Goal: Information Seeking & Learning: Check status

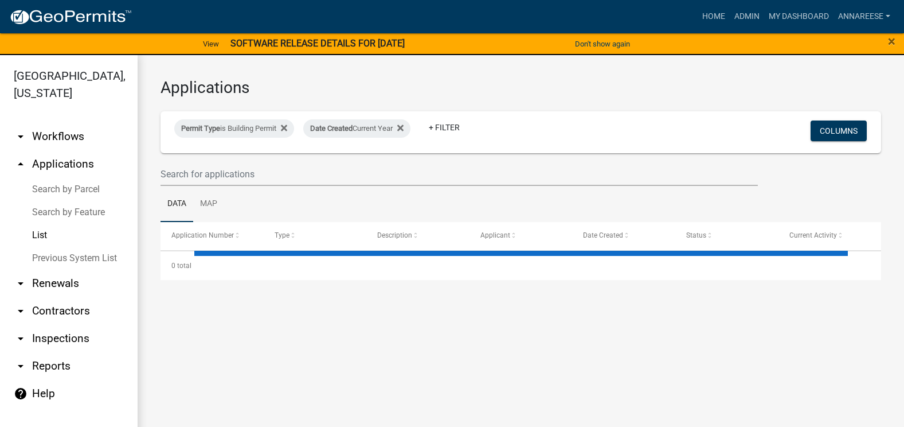
select select "3: 100"
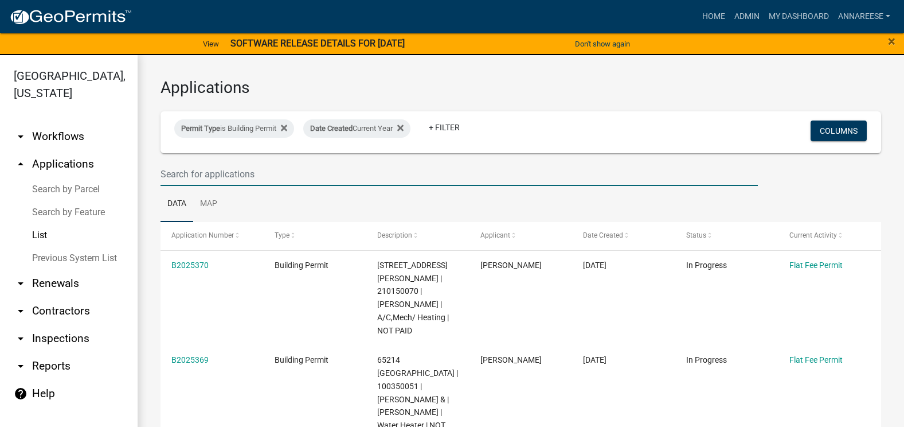
click at [162, 173] on input "text" at bounding box center [459, 174] width 597 height 24
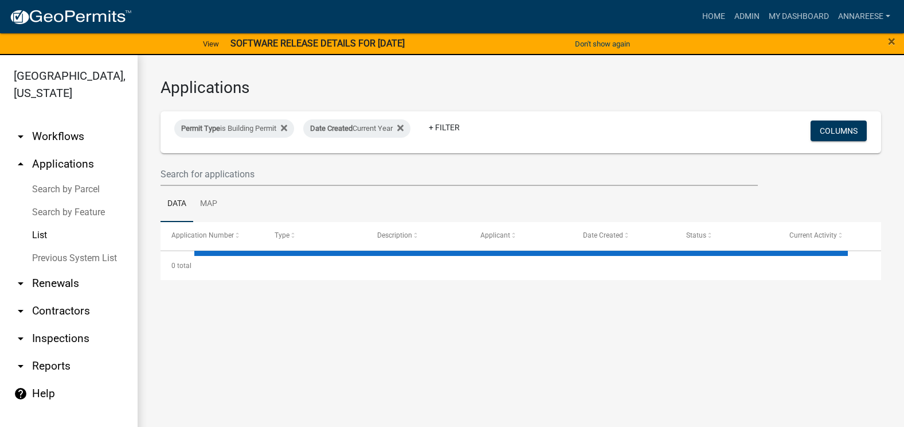
select select "3: 100"
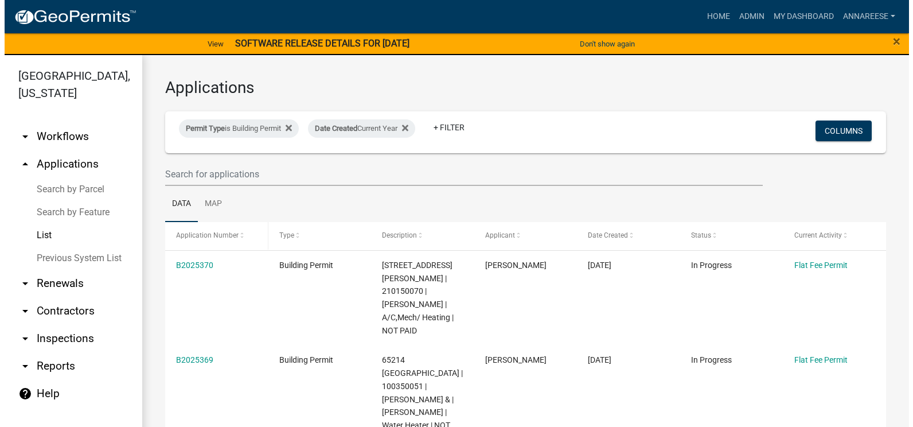
scroll to position [172, 0]
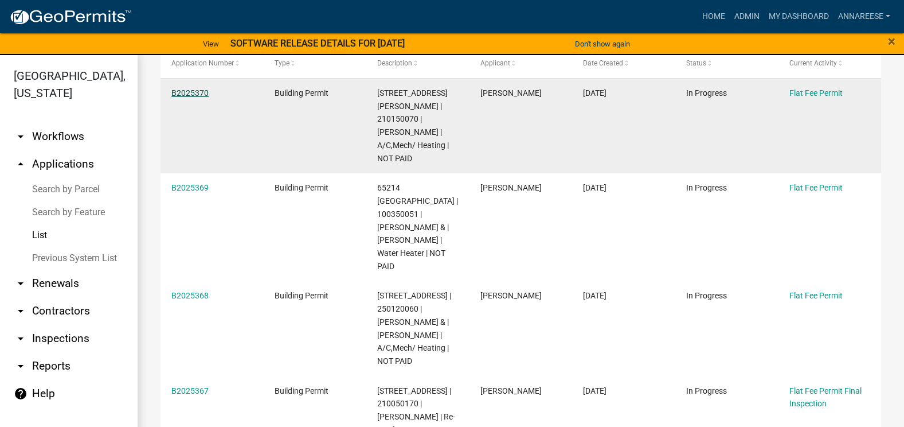
click at [199, 96] on link "B2025370" at bounding box center [189, 92] width 37 height 9
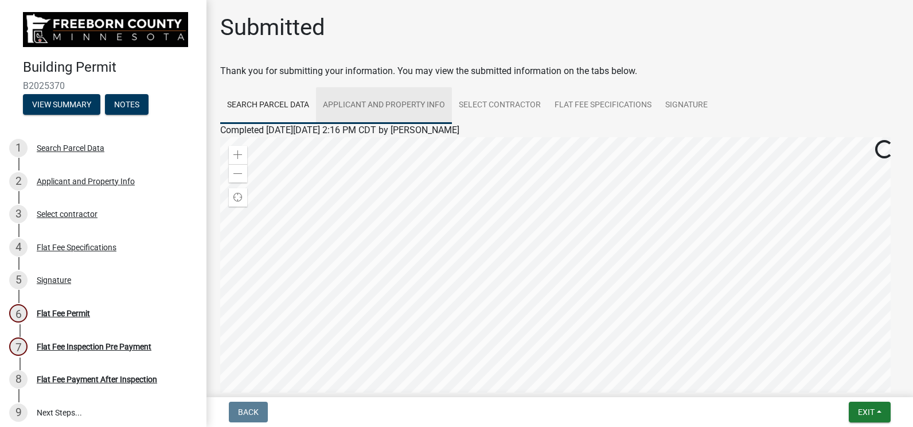
click at [397, 115] on link "Applicant and Property Info" at bounding box center [384, 105] width 136 height 37
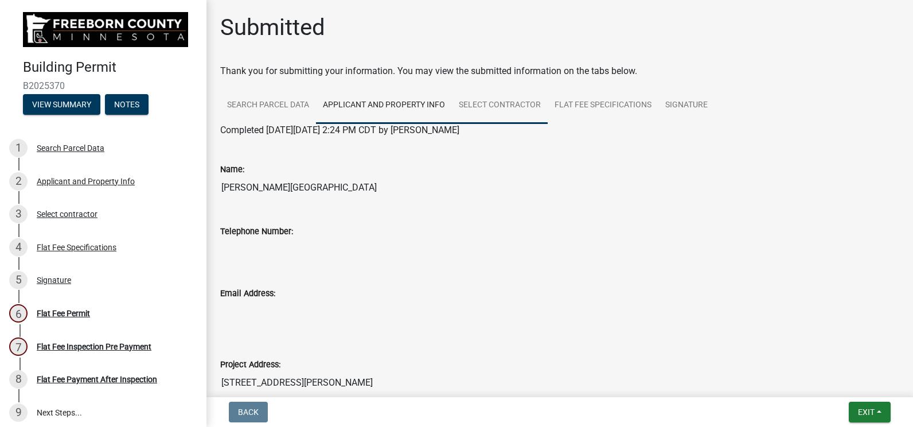
click at [501, 112] on link "Select contractor" at bounding box center [500, 105] width 96 height 37
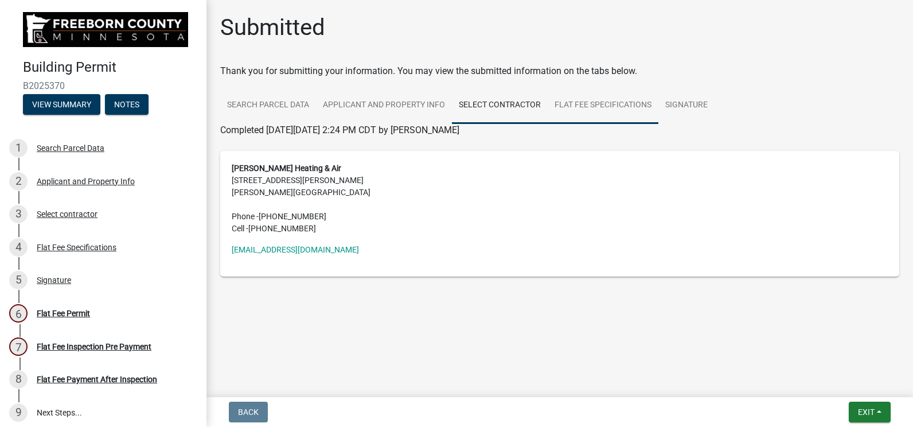
click at [572, 115] on link "Flat Fee Specifications" at bounding box center [603, 105] width 111 height 37
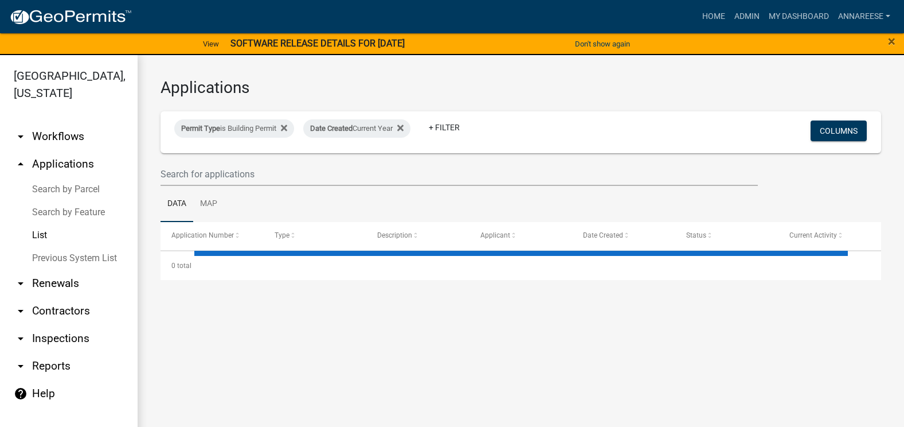
select select "3: 100"
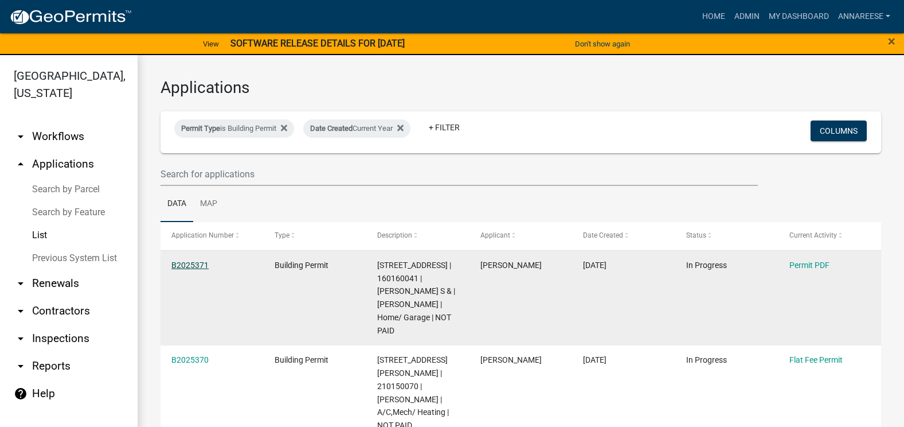
click at [205, 265] on link "B2025371" at bounding box center [189, 264] width 37 height 9
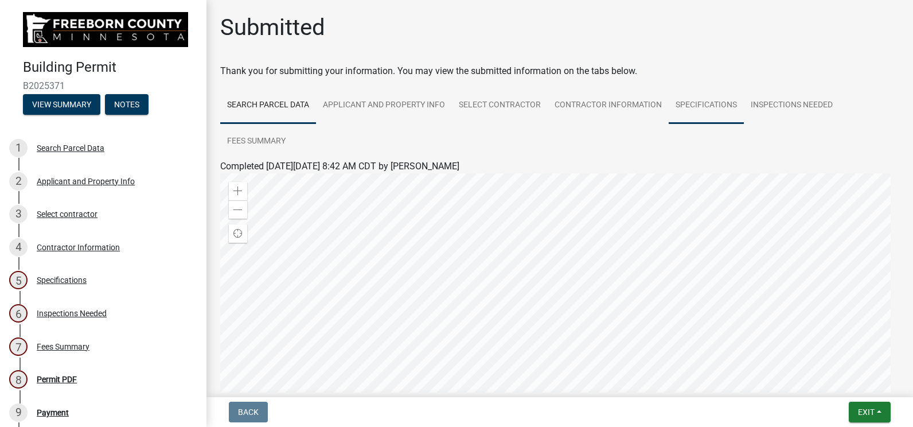
click at [697, 104] on link "Specifications" at bounding box center [706, 105] width 75 height 37
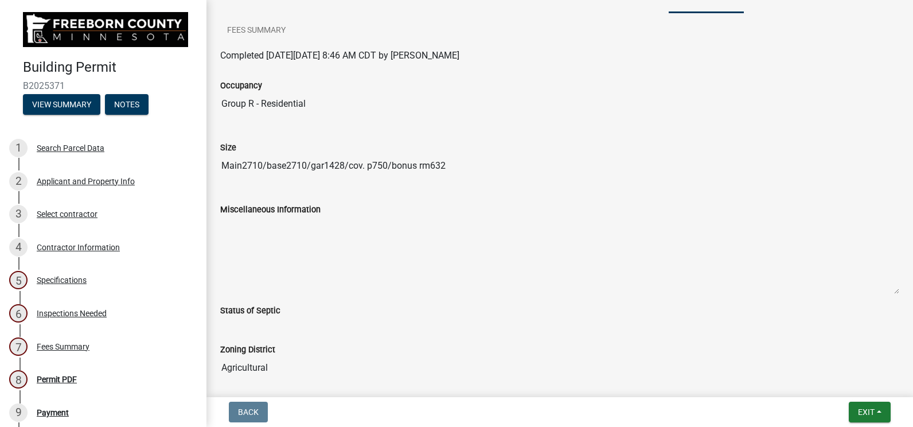
scroll to position [48, 0]
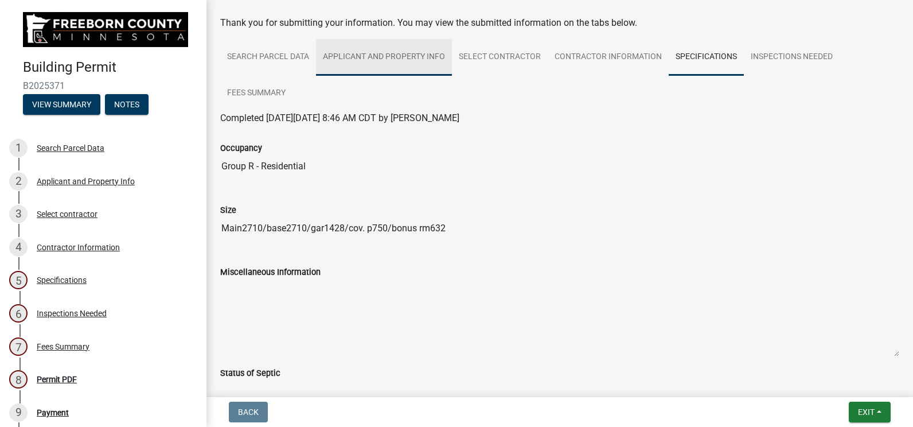
click at [359, 54] on link "Applicant and Property Info" at bounding box center [384, 57] width 136 height 37
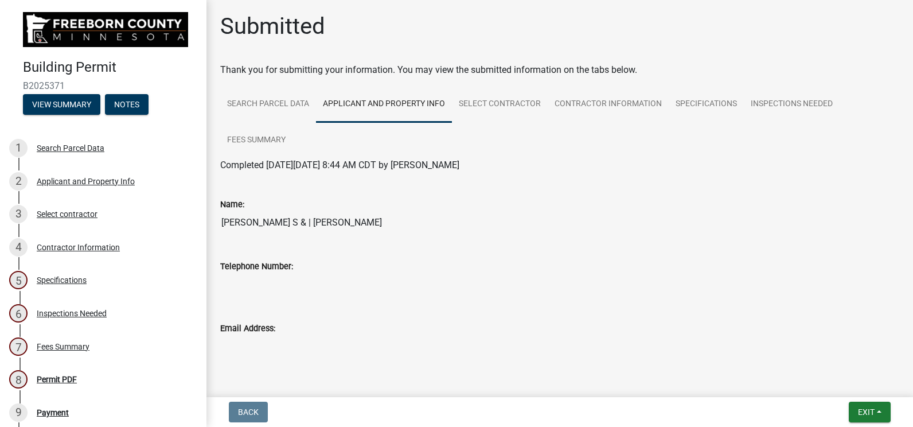
scroll to position [0, 0]
click at [517, 115] on link "Select contractor" at bounding box center [500, 105] width 96 height 37
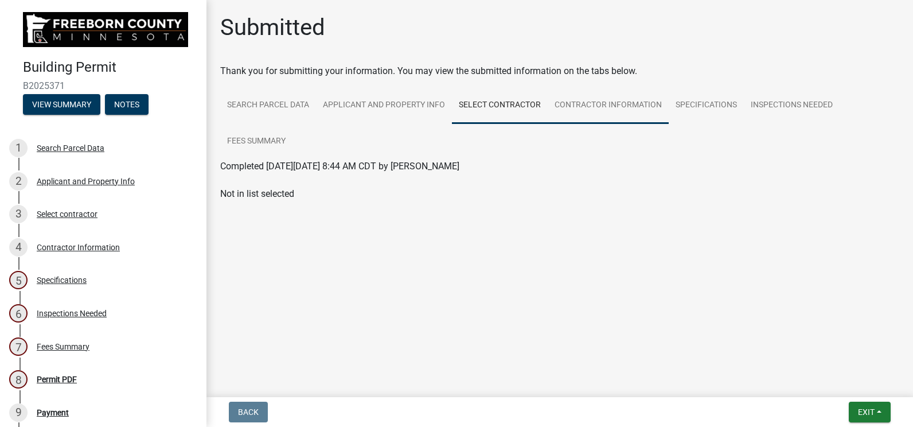
click at [596, 100] on link "Contractor Information" at bounding box center [608, 105] width 121 height 37
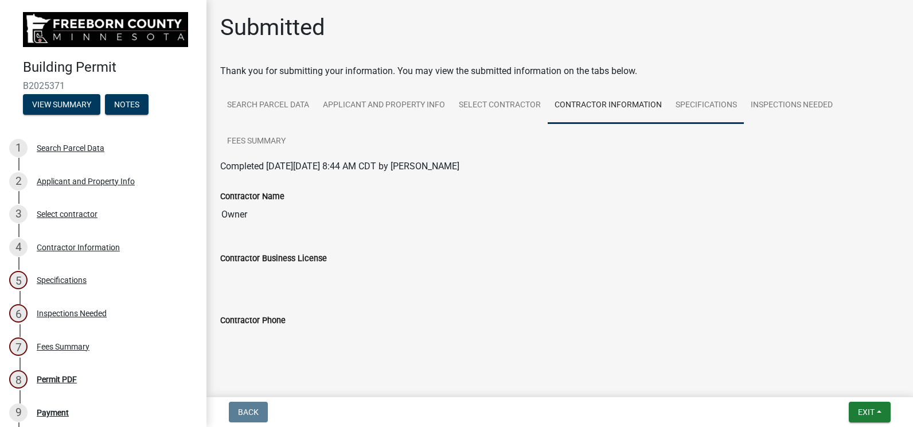
click at [673, 108] on link "Specifications" at bounding box center [706, 105] width 75 height 37
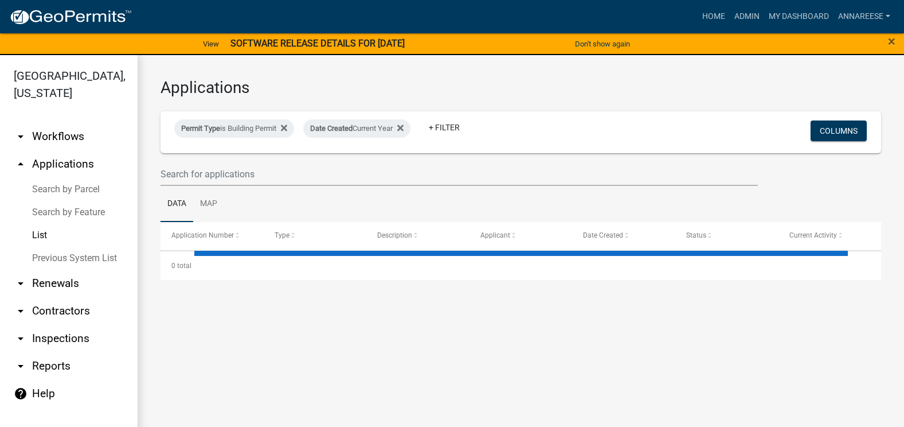
select select "3: 100"
